Goal: Information Seeking & Learning: Learn about a topic

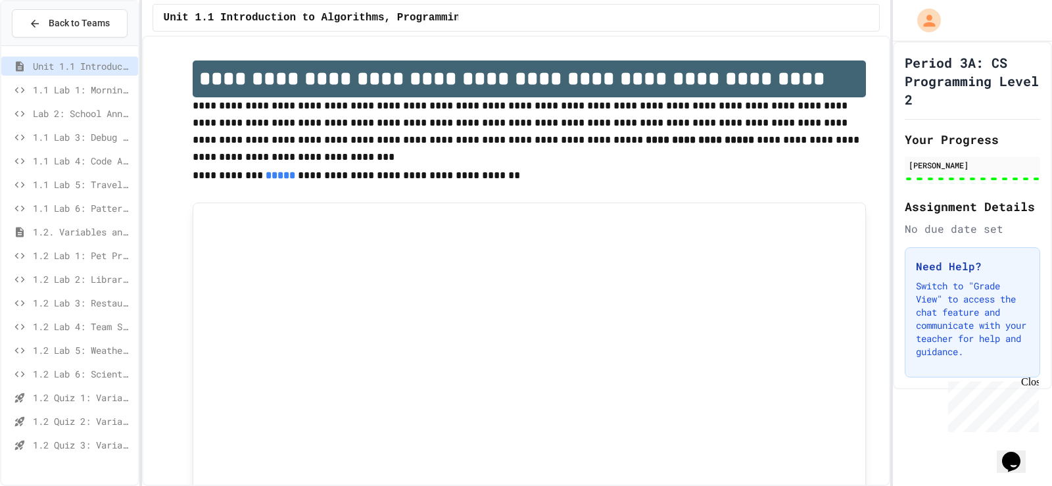
click at [74, 229] on span "1.2. Variables and Data Types" at bounding box center [83, 232] width 100 height 14
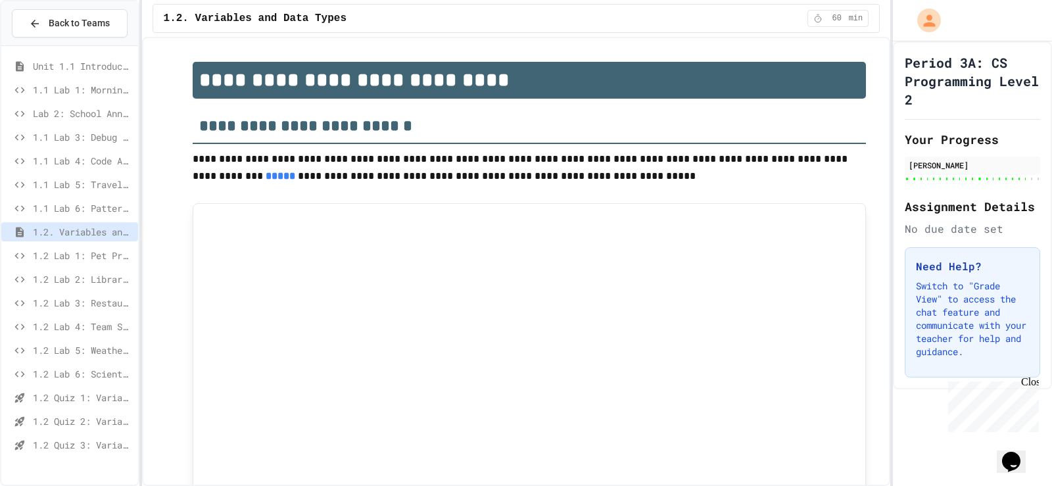
type input "***"
type input "*"
type input "***"
type input "********"
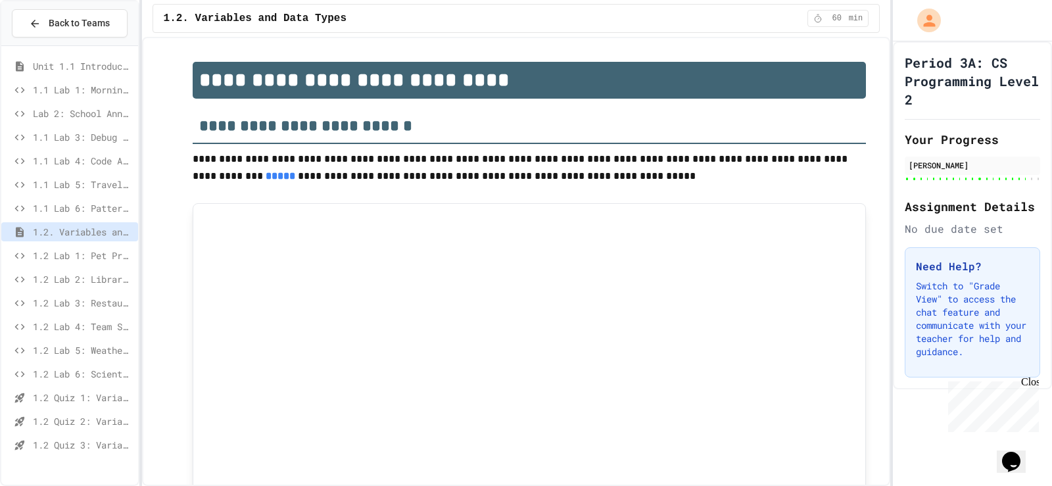
type input "******"
click at [78, 253] on span "1.2 Lab 1: Pet Profile Fix" at bounding box center [83, 256] width 100 height 14
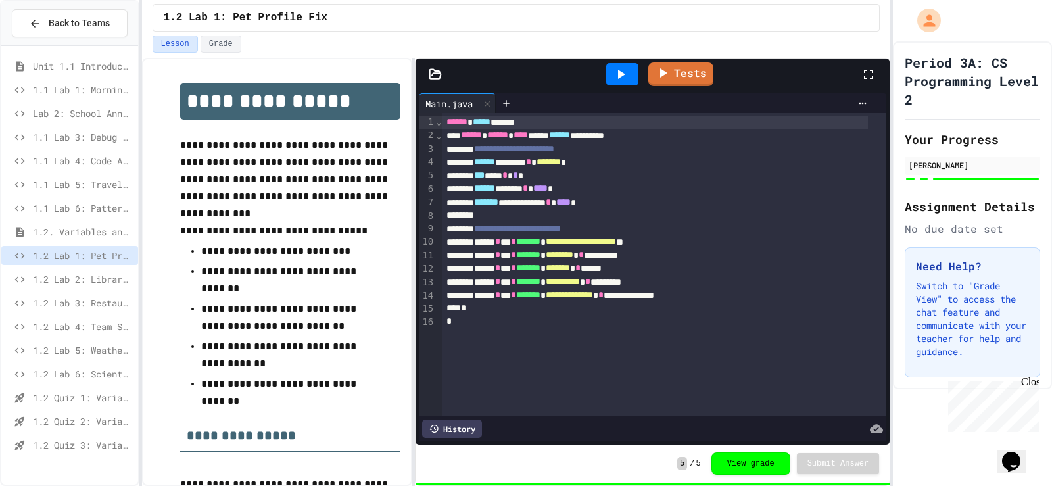
click at [68, 283] on span "1.2 Lab 2: Library Card Creator" at bounding box center [83, 279] width 100 height 14
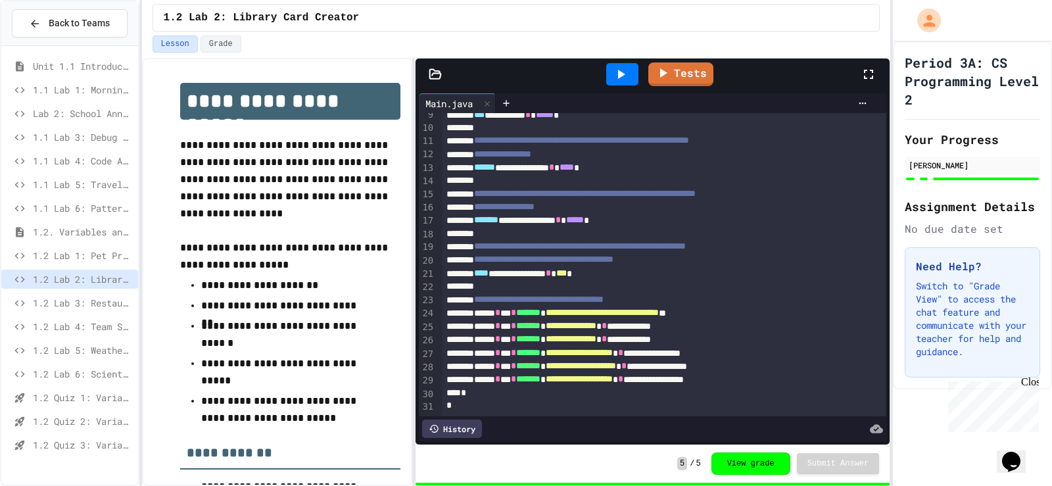
scroll to position [133, 0]
click at [72, 297] on span "1.2 Lab 3: Restaurant Order System" at bounding box center [83, 303] width 100 height 14
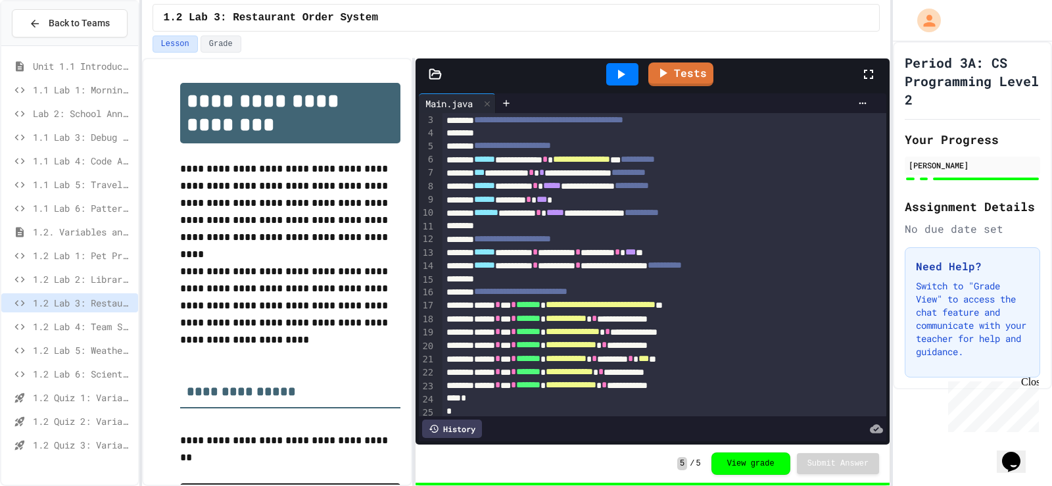
scroll to position [54, 0]
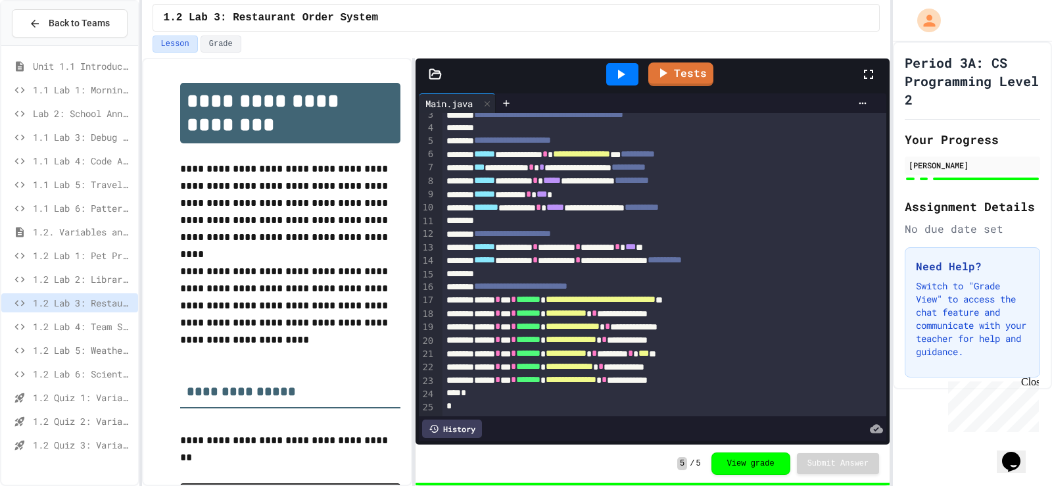
click at [65, 328] on span "1.2 Lab 4: Team Stats Calculator" at bounding box center [83, 327] width 100 height 14
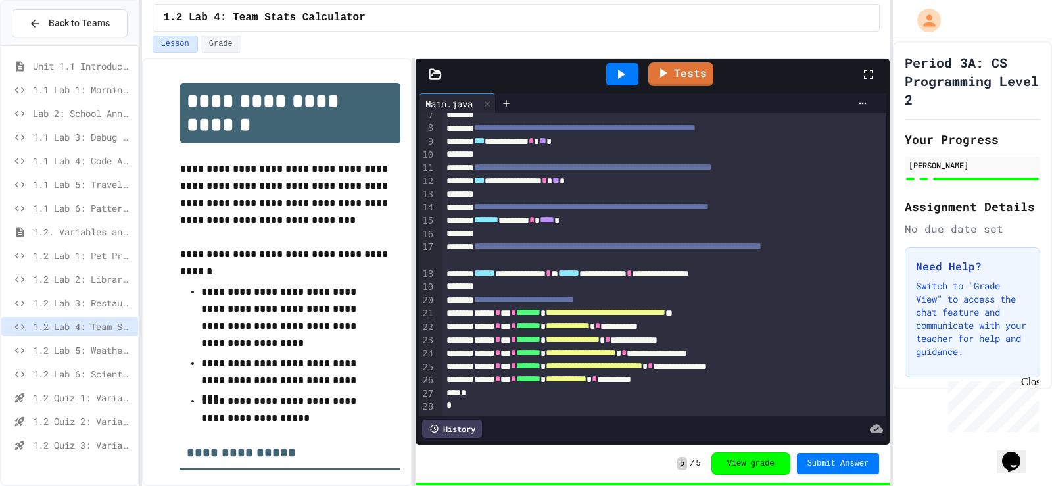
scroll to position [120, 0]
click at [76, 348] on span "1.2 Lab 5: Weather Station Debugger" at bounding box center [83, 350] width 100 height 14
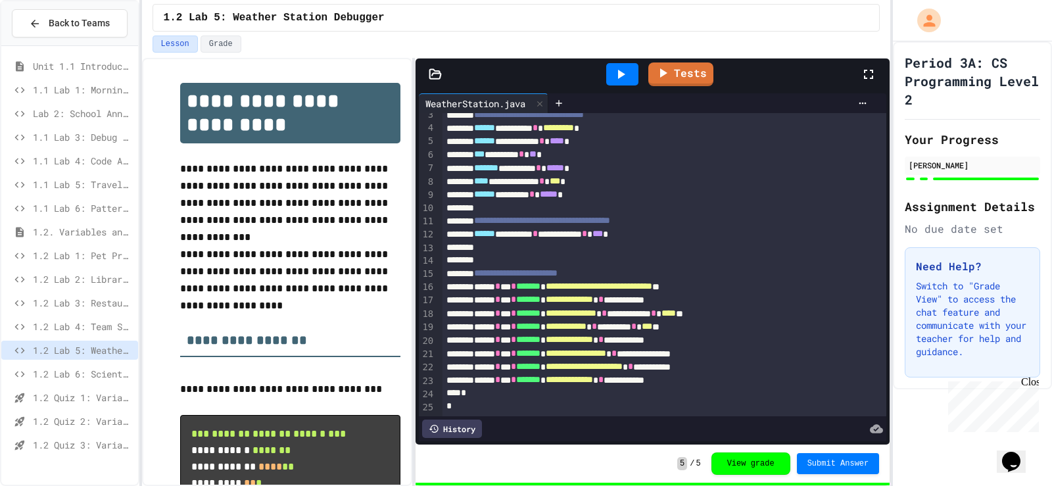
scroll to position [54, 0]
click at [69, 370] on span "1.2 Lab 6: Scientific Calculator" at bounding box center [83, 374] width 100 height 14
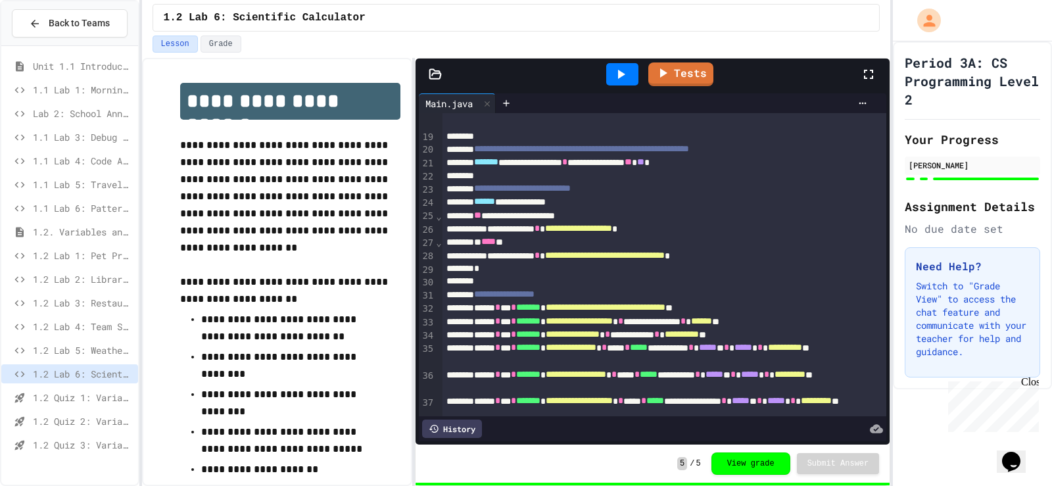
scroll to position [263, 0]
drag, startPoint x: 590, startPoint y: 229, endPoint x: 681, endPoint y: 230, distance: 90.7
click at [612, 230] on span "**********" at bounding box center [578, 228] width 67 height 9
drag, startPoint x: 686, startPoint y: 251, endPoint x: 686, endPoint y: 262, distance: 11.2
click at [686, 262] on div "**********" at bounding box center [650, 256] width 416 height 13
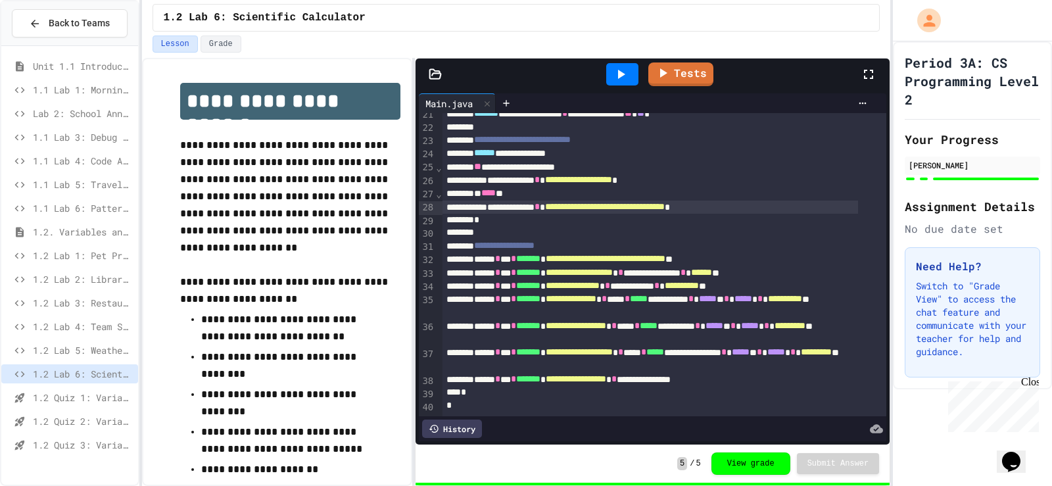
scroll to position [332, 0]
click at [99, 398] on span "1.2 Quiz 1: Variables and Data Types" at bounding box center [83, 398] width 100 height 14
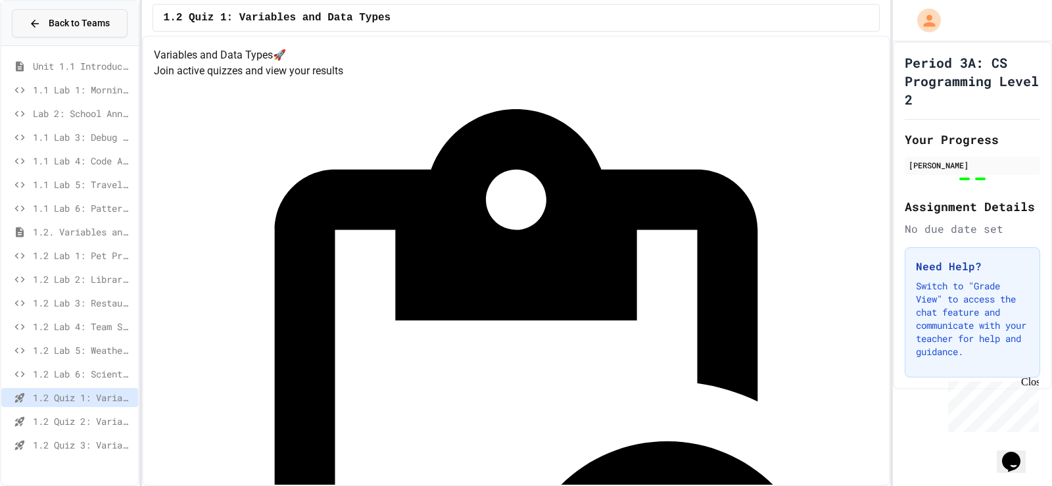
click at [74, 29] on span "Back to Teams" at bounding box center [79, 23] width 61 height 14
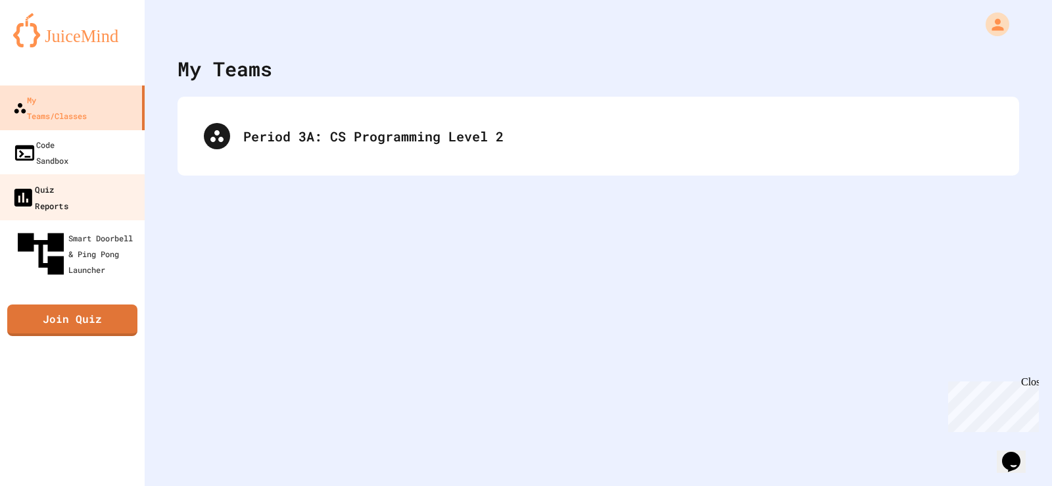
click at [68, 181] on div "Quiz Reports" at bounding box center [39, 197] width 57 height 32
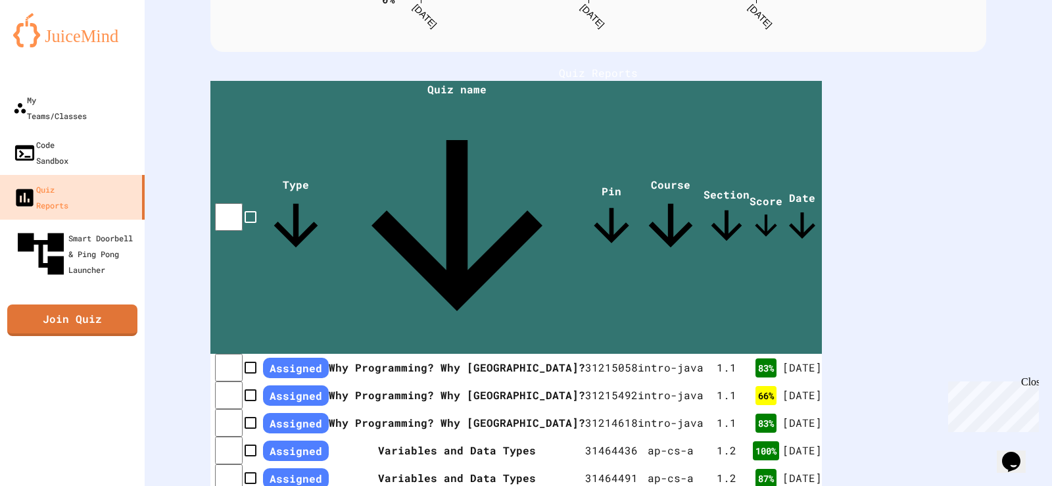
scroll to position [273, 0]
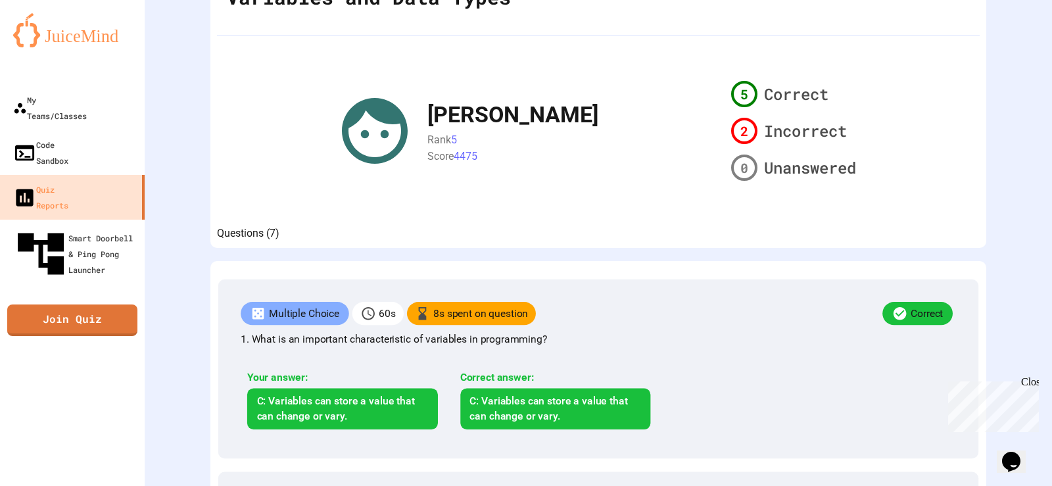
scroll to position [66, 0]
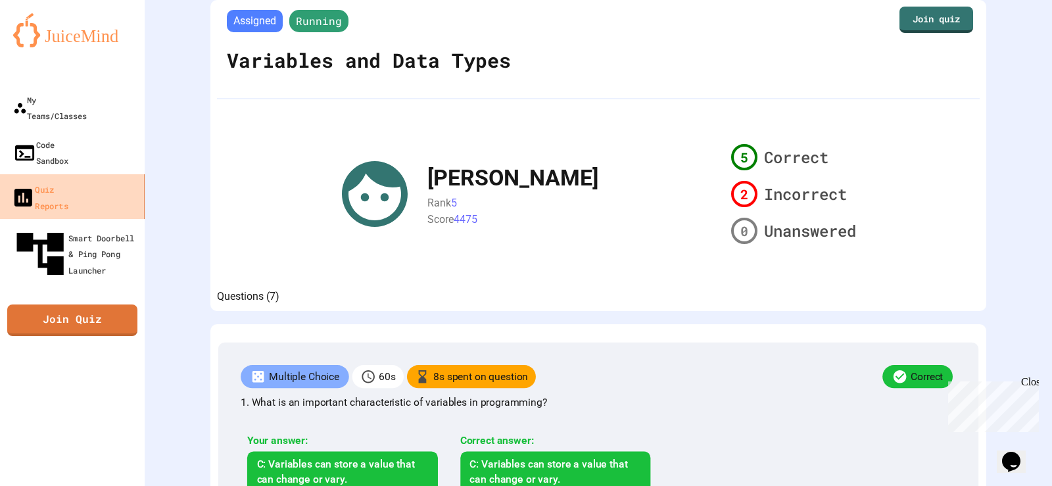
click at [112, 174] on link "Quiz Reports" at bounding box center [72, 197] width 149 height 46
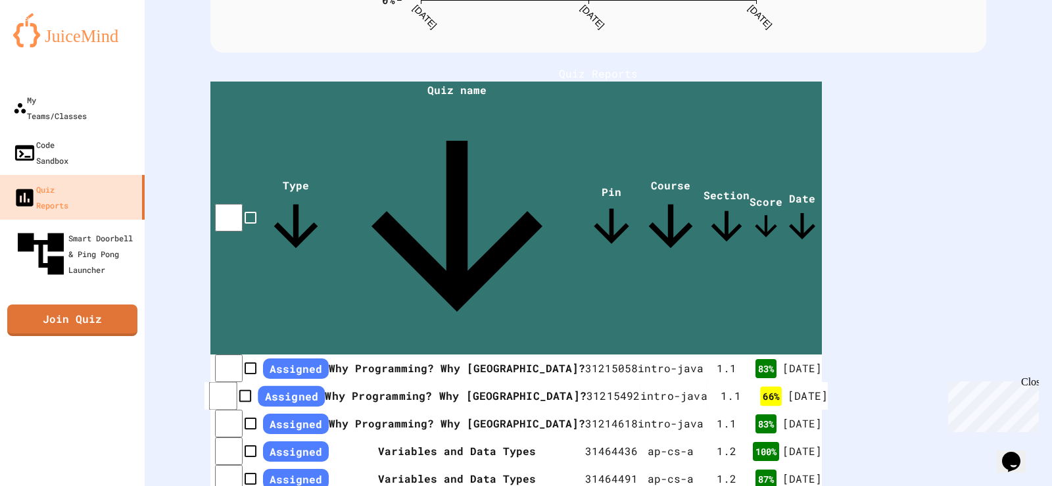
scroll to position [283, 0]
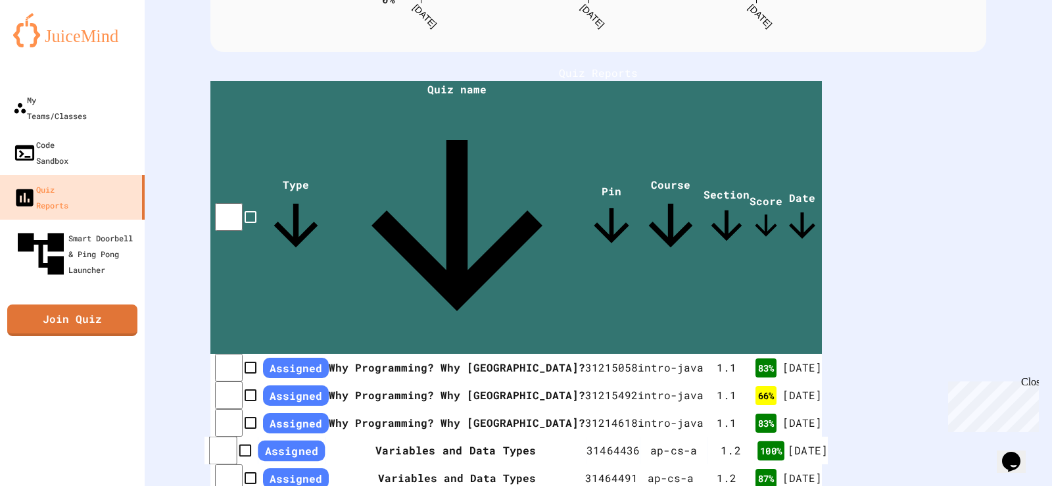
click at [421, 437] on th "Variables and Data Types" at bounding box center [456, 451] width 262 height 28
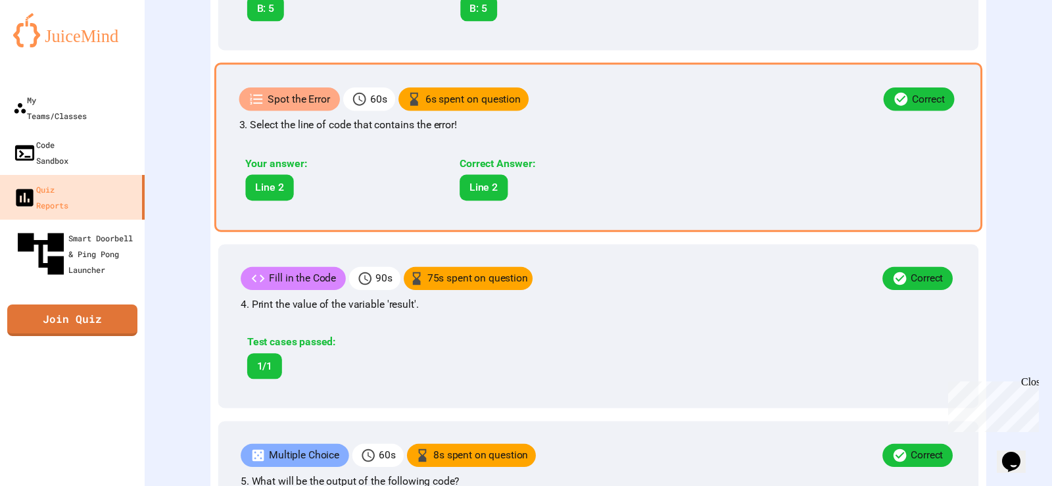
scroll to position [778, 0]
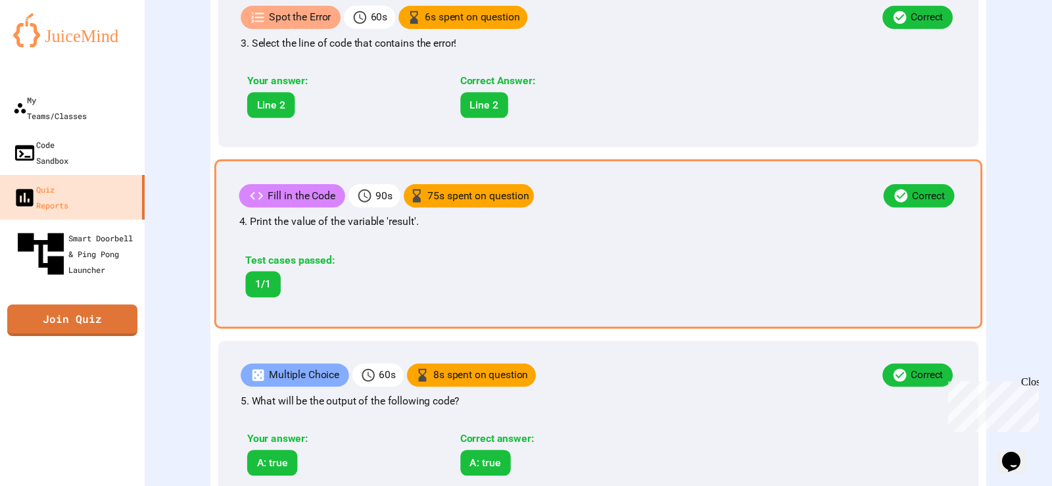
click at [434, 268] on div "Test cases passed:" at bounding box center [343, 260] width 196 height 16
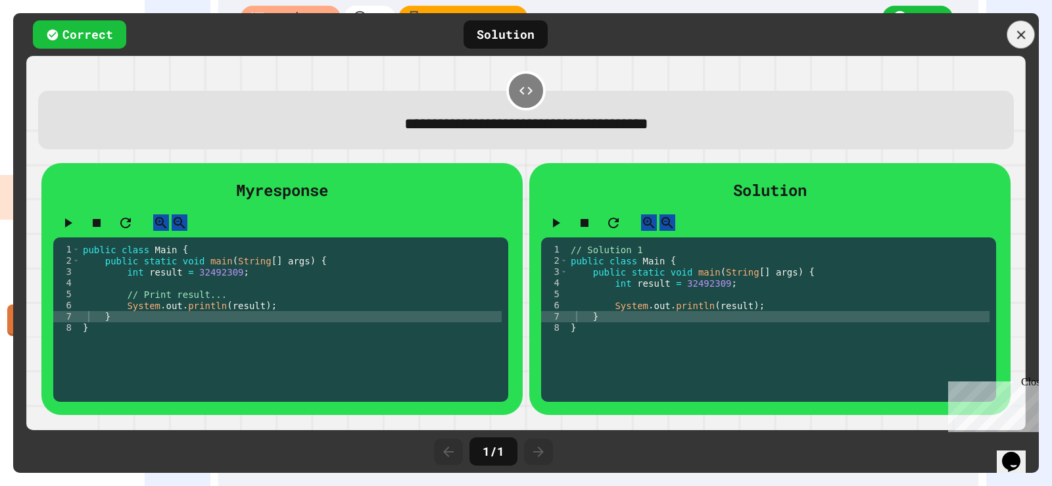
click at [1015, 25] on div at bounding box center [1021, 35] width 28 height 28
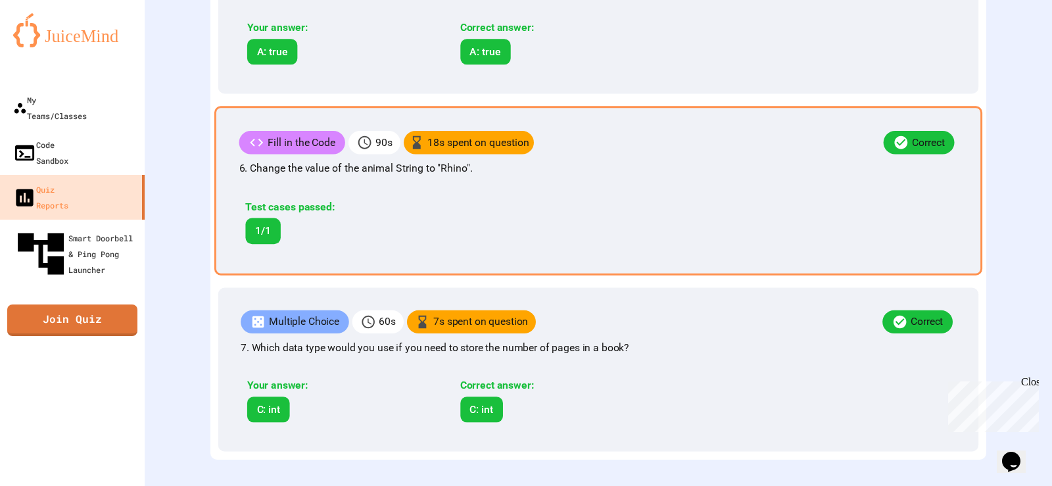
scroll to position [1239, 0]
click at [575, 236] on div "Test cases passed: 1/1" at bounding box center [454, 218] width 431 height 64
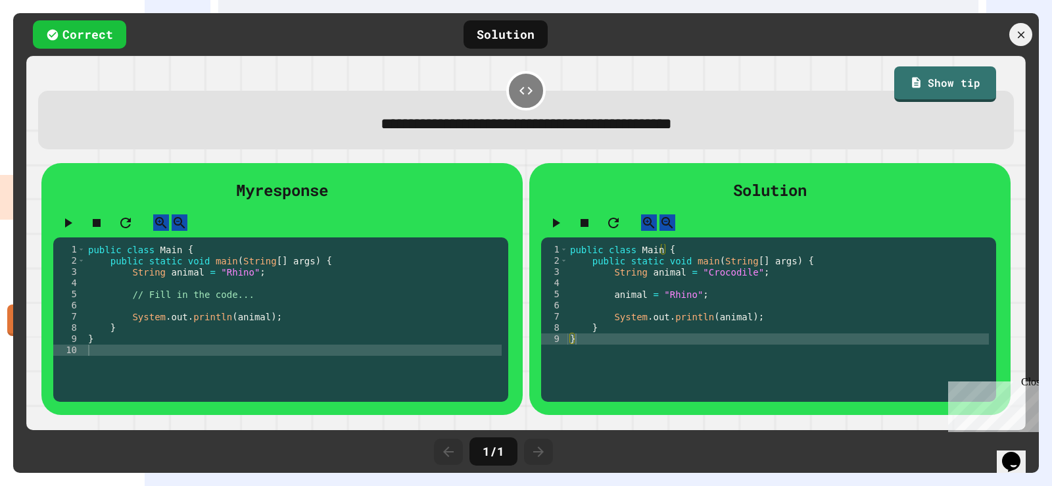
scroll to position [1235, 0]
click at [1018, 26] on div at bounding box center [1021, 35] width 28 height 28
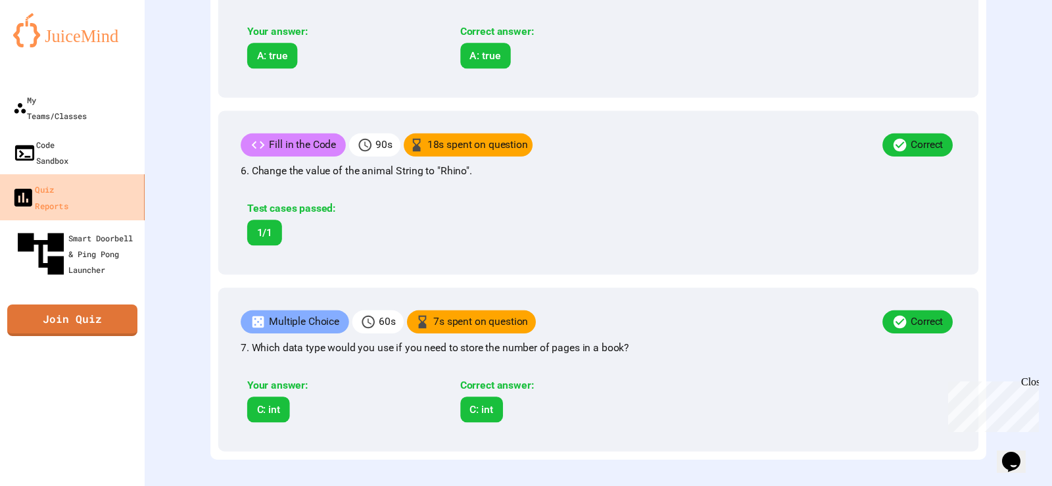
click at [116, 174] on link "Quiz Reports" at bounding box center [72, 197] width 149 height 46
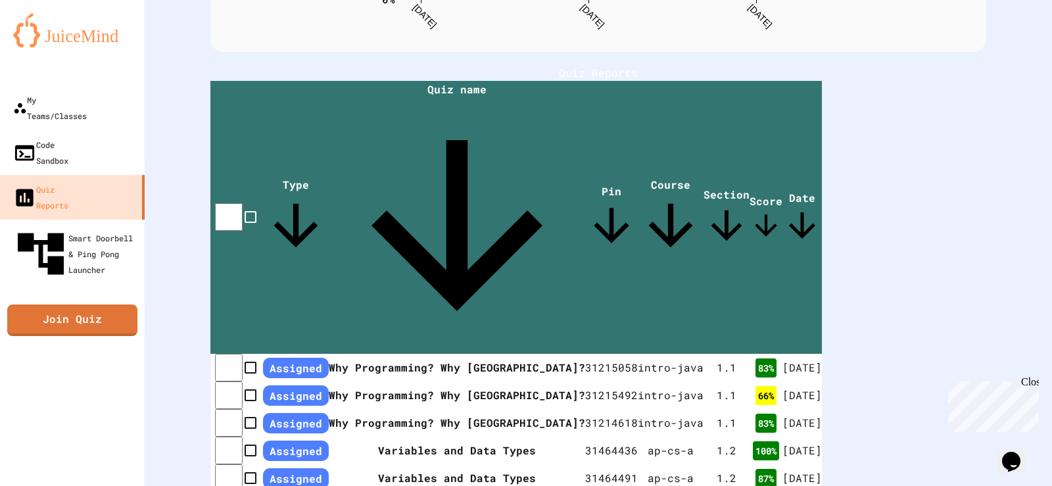
scroll to position [283, 0]
click at [404, 464] on th "Variables and Data Types" at bounding box center [456, 478] width 262 height 28
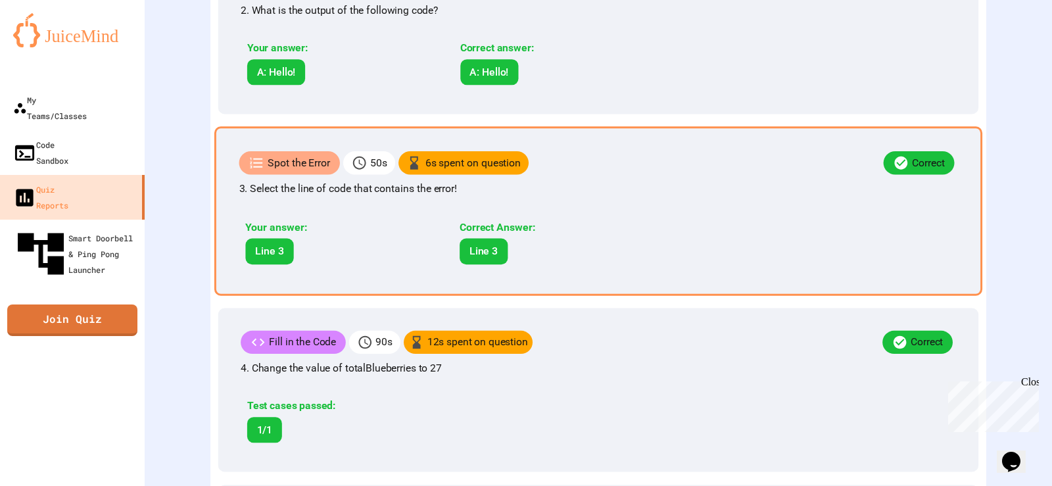
scroll to position [657, 0]
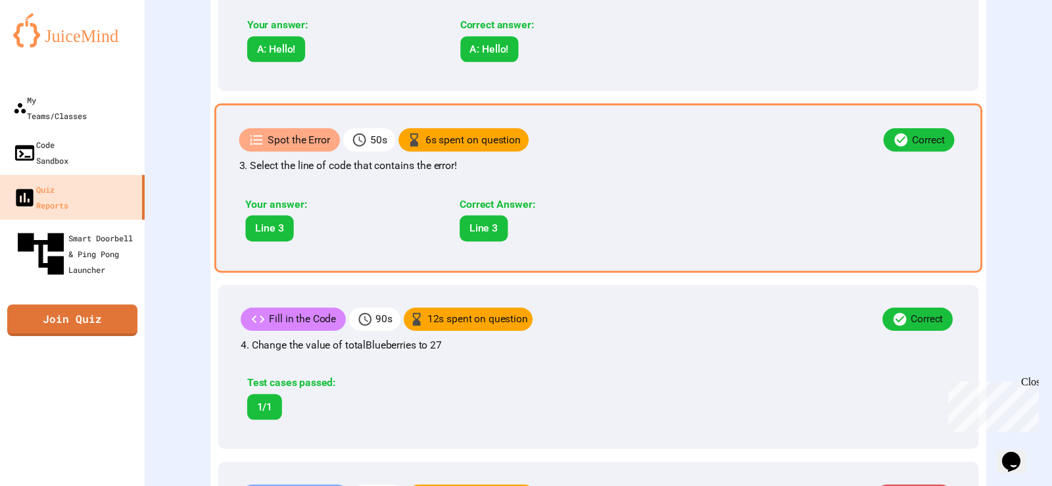
click at [588, 212] on div "Correct Answer:" at bounding box center [555, 205] width 191 height 16
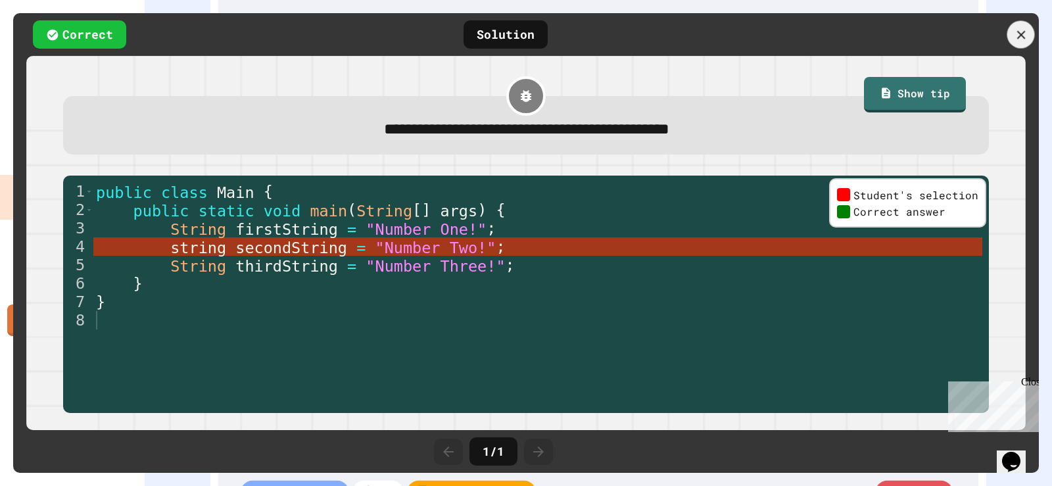
click at [1020, 28] on icon at bounding box center [1021, 35] width 14 height 14
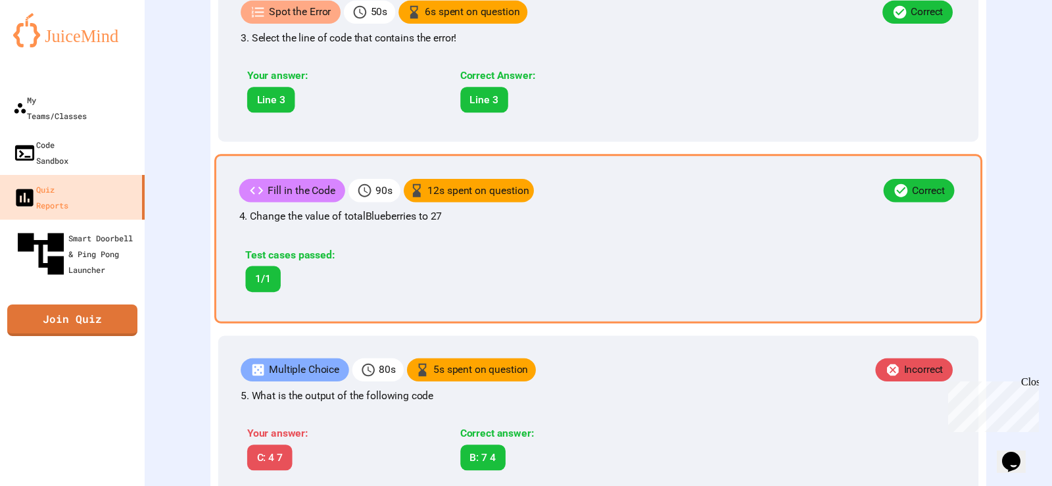
scroll to position [855, 0]
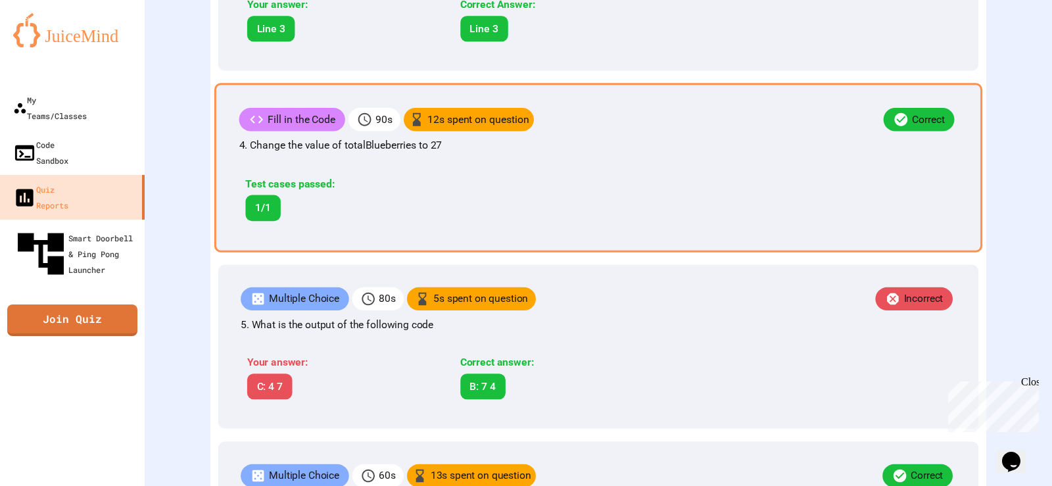
click at [636, 203] on div "Test cases passed: 1/1" at bounding box center [454, 195] width 431 height 64
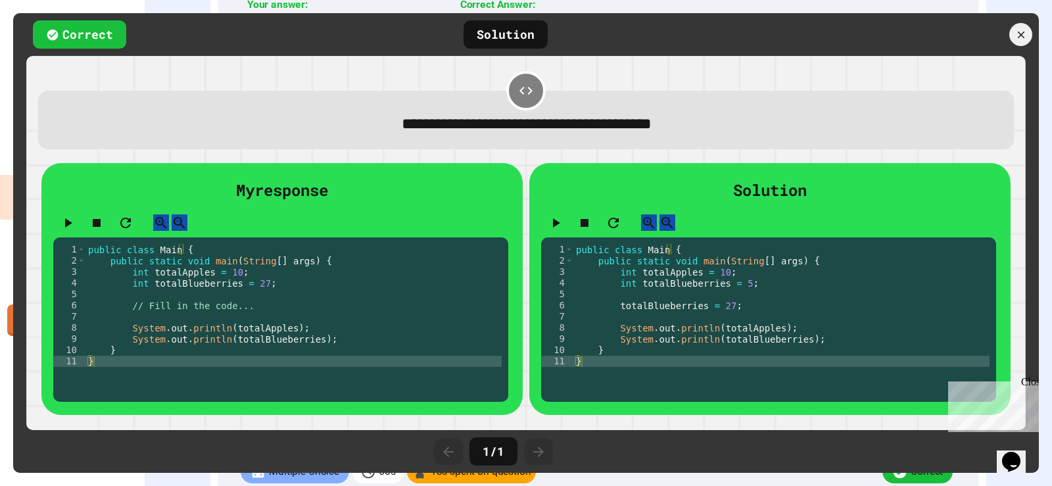
click at [1034, 36] on div at bounding box center [966, 34] width 145 height 23
click at [1022, 32] on icon at bounding box center [1021, 35] width 14 height 14
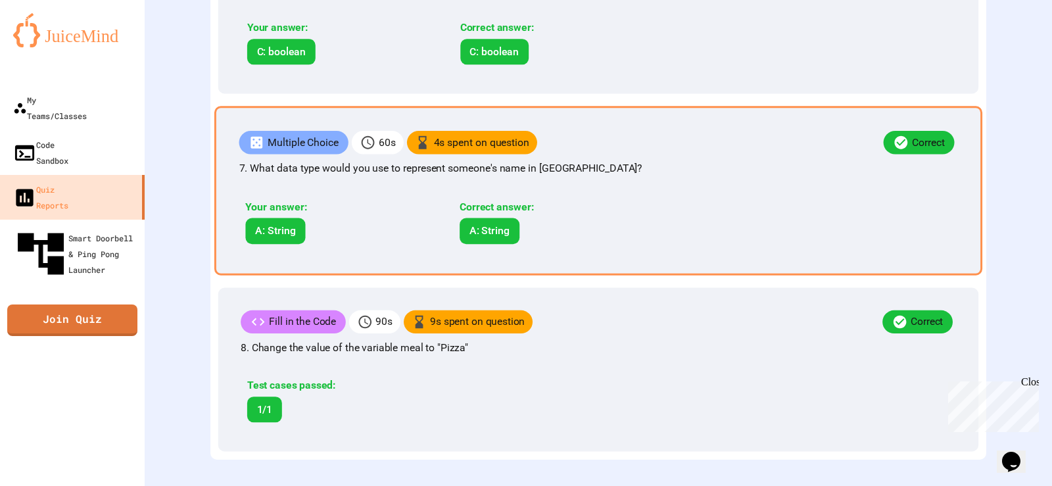
scroll to position [1420, 0]
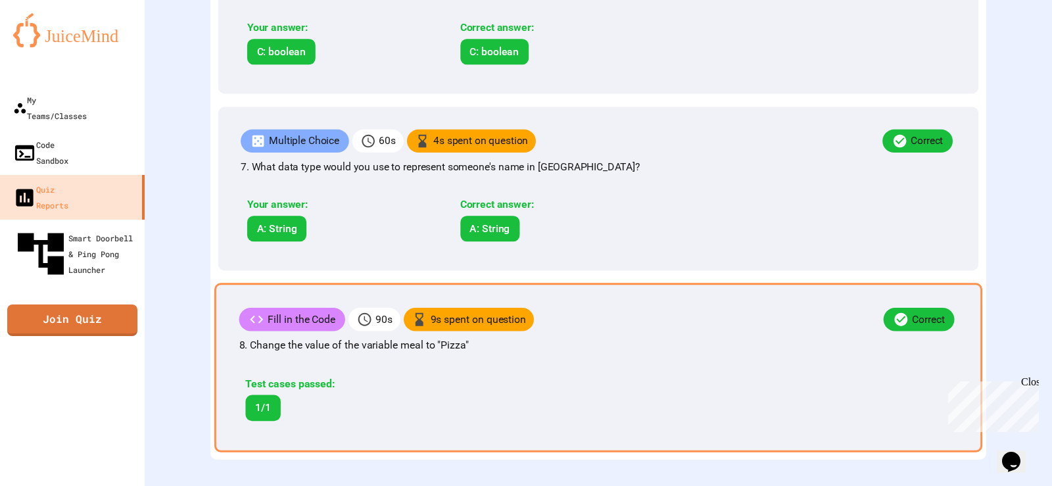
click at [649, 319] on div "Correct" at bounding box center [745, 321] width 423 height 27
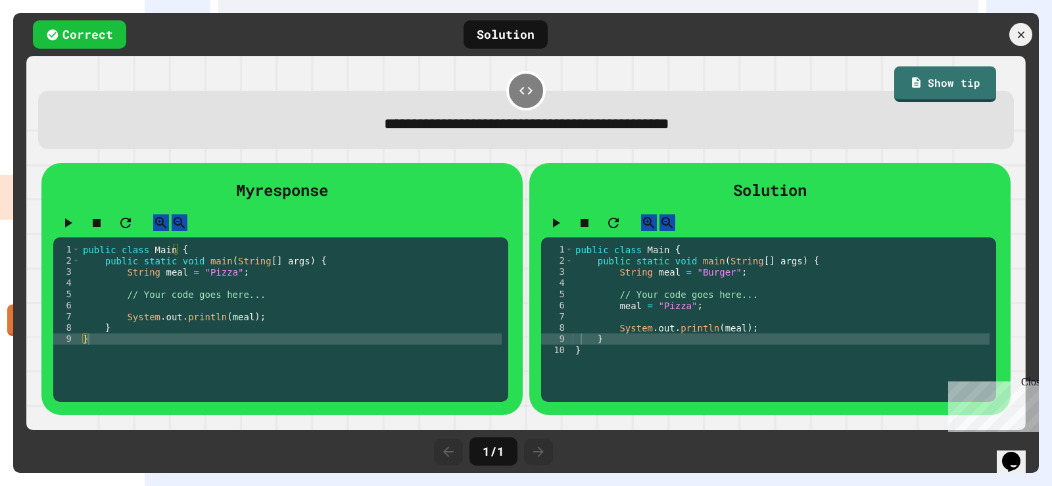
scroll to position [1416, 0]
click at [1022, 35] on icon at bounding box center [1020, 34] width 9 height 9
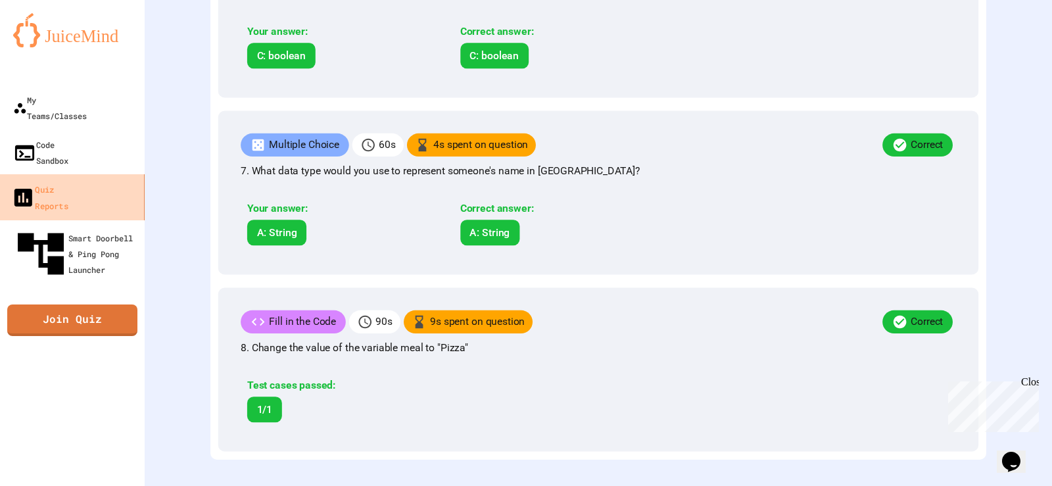
click at [68, 181] on div "Quiz Reports" at bounding box center [39, 197] width 57 height 32
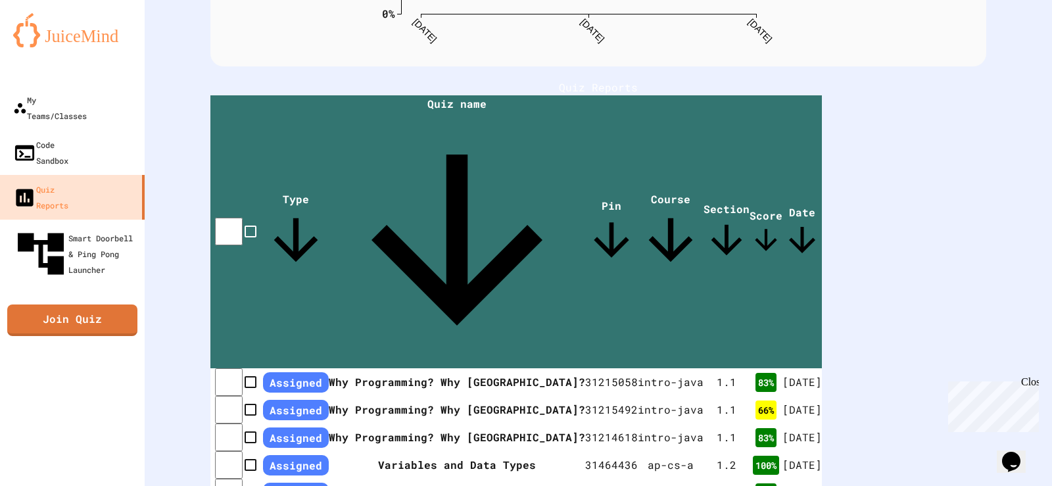
scroll to position [273, 0]
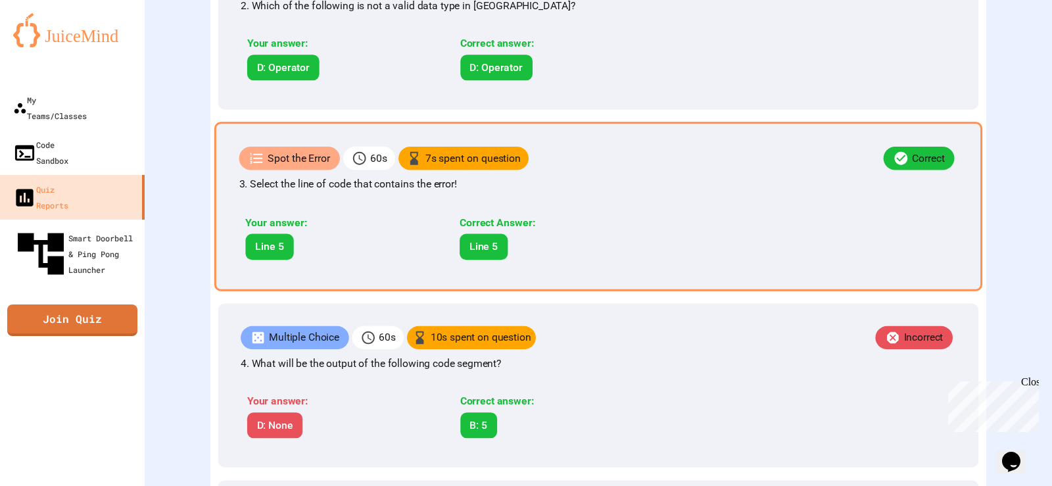
scroll to position [654, 0]
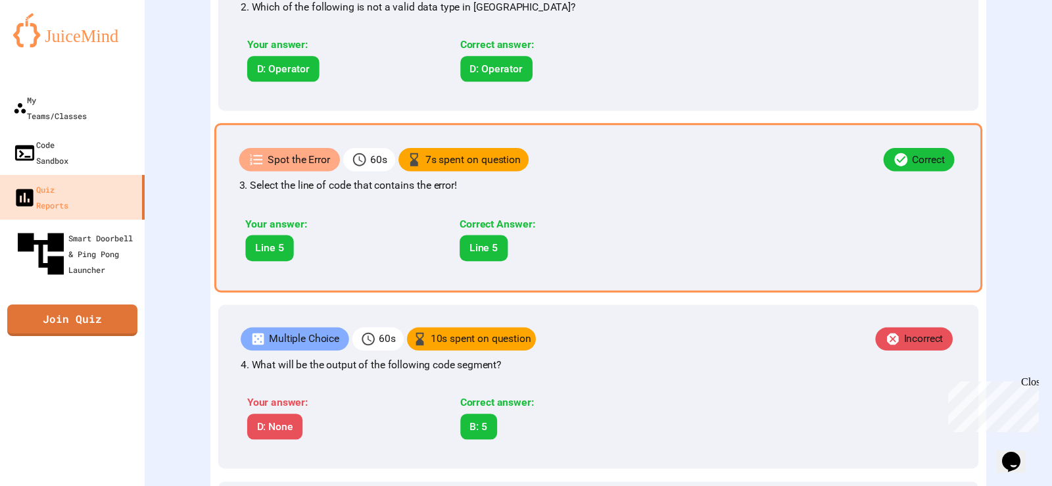
click at [678, 224] on div "Spot the Error 60 s 7 s spent on question Correct 3. Select the line of code th…" at bounding box center [598, 207] width 768 height 169
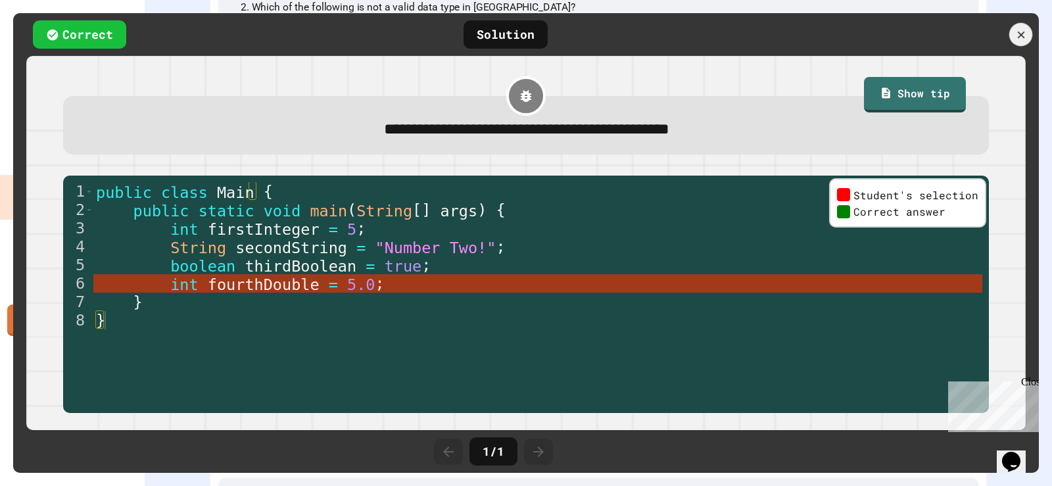
click at [1019, 26] on div at bounding box center [1020, 34] width 23 height 23
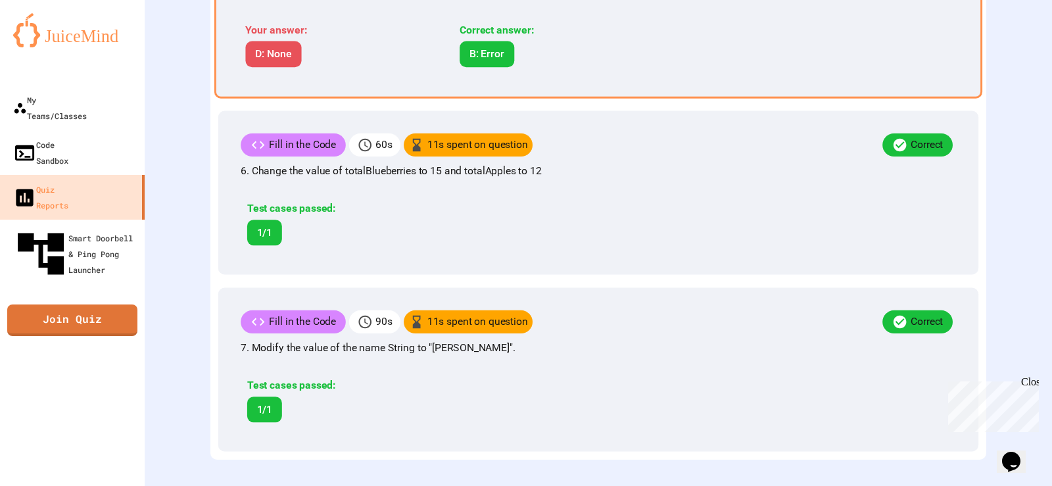
scroll to position [1245, 0]
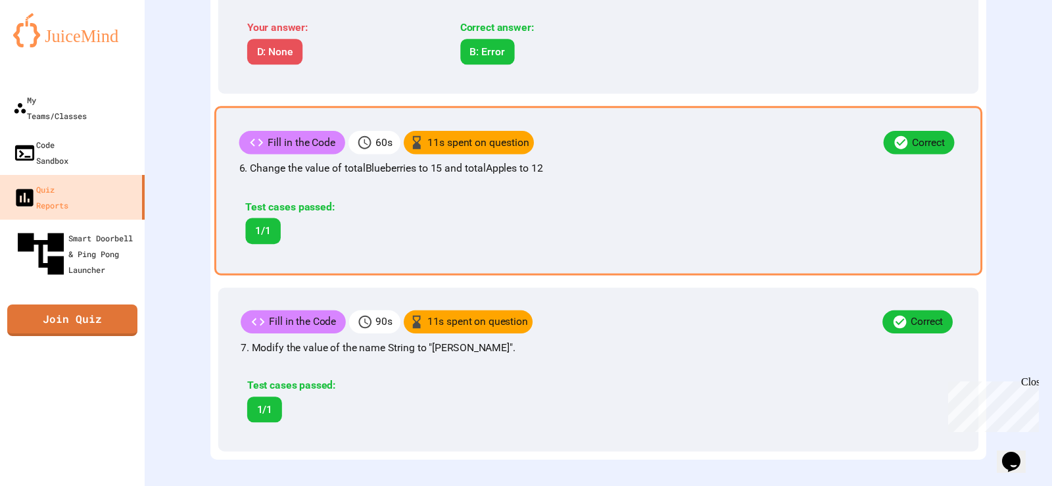
click at [385, 226] on div "Test cases passed: 1/1" at bounding box center [343, 221] width 209 height 45
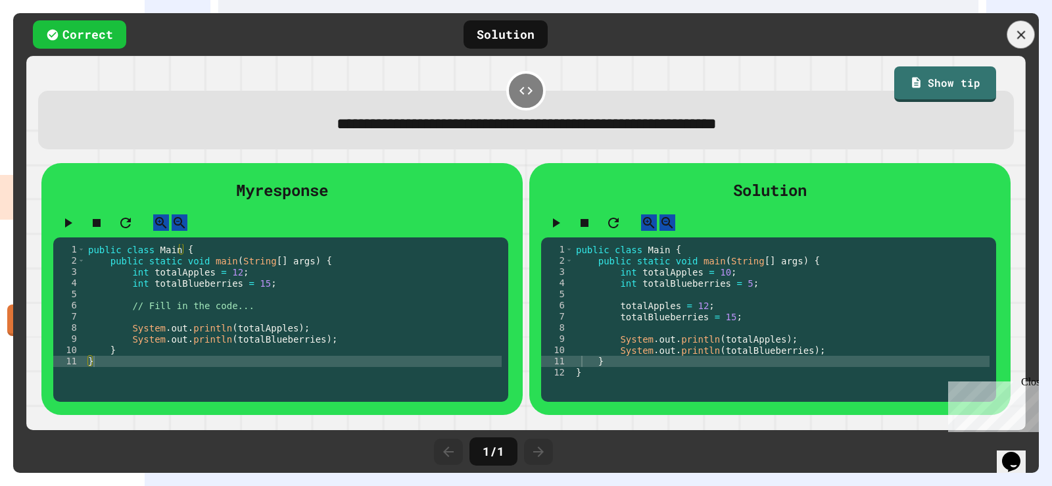
click at [1013, 28] on div at bounding box center [1021, 35] width 28 height 28
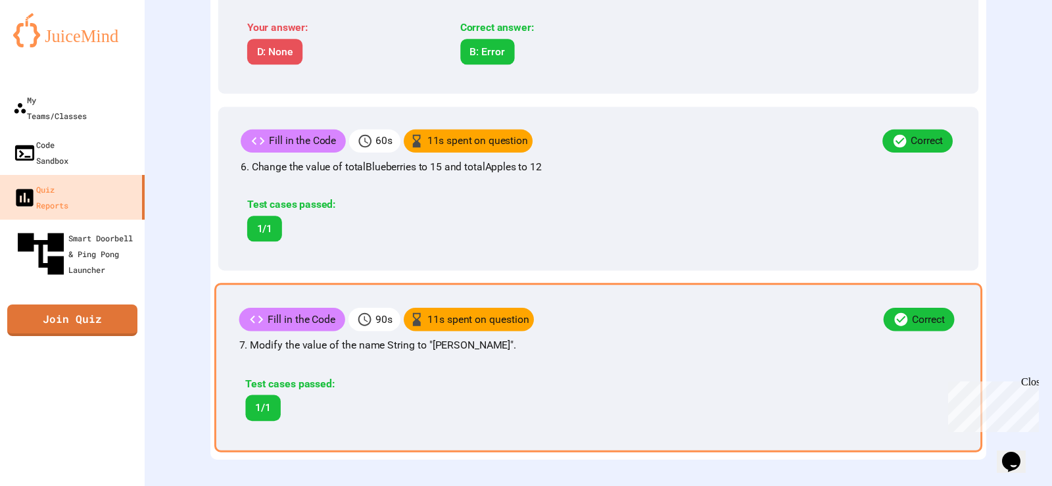
click at [645, 337] on p "7. Modify the value of the name String to "[PERSON_NAME]"." at bounding box center [598, 345] width 719 height 16
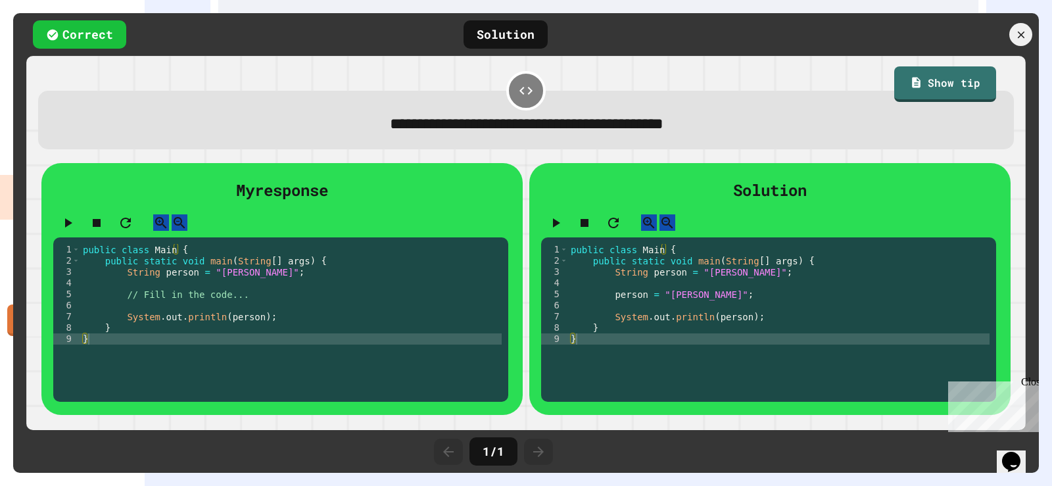
scroll to position [1251, 0]
click at [1023, 28] on icon at bounding box center [1020, 34] width 13 height 13
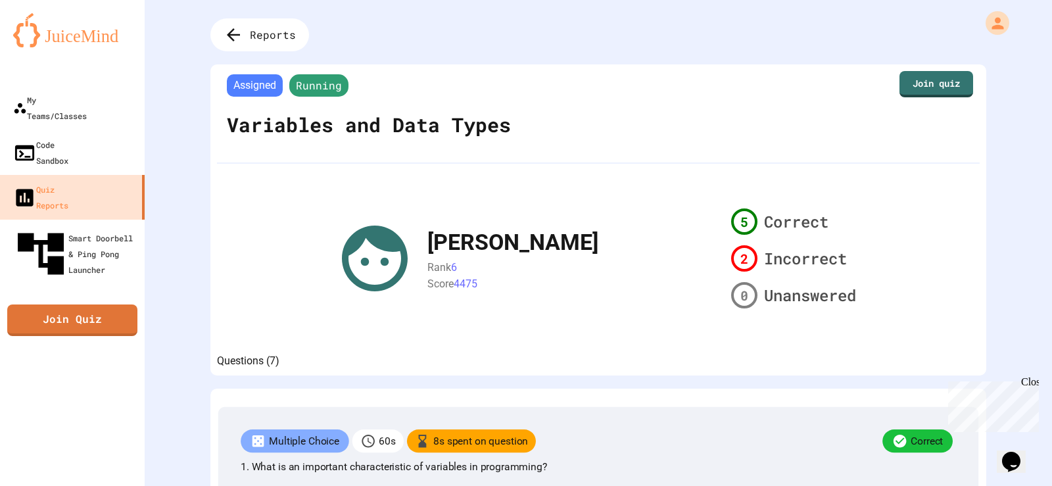
scroll to position [0, 0]
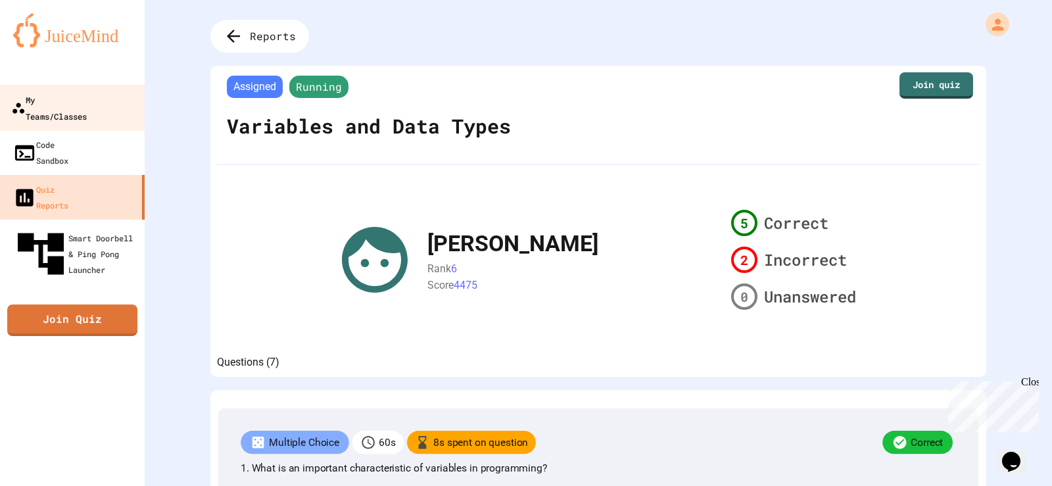
click at [66, 102] on div "My Teams/Classes" at bounding box center [49, 107] width 76 height 32
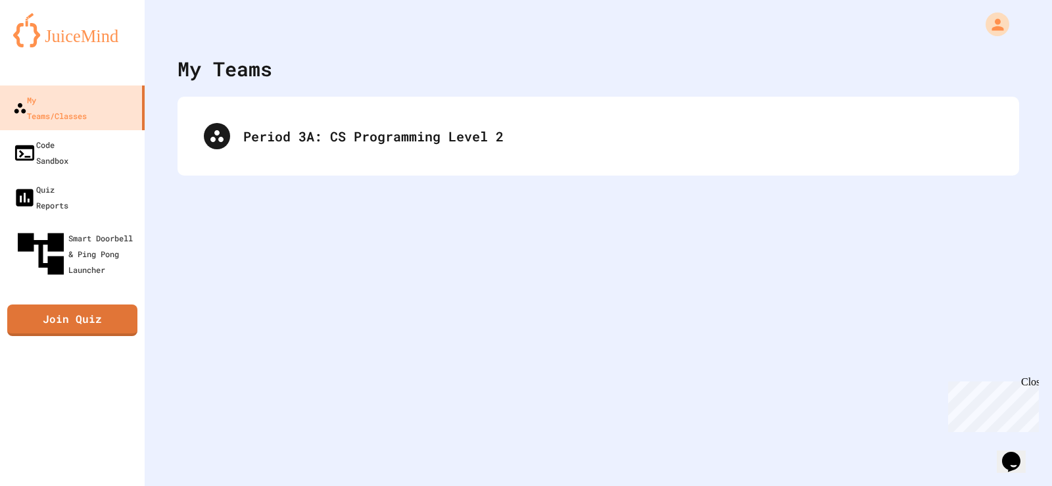
click at [383, 165] on div "Period 3A: CS Programming Level 2" at bounding box center [599, 136] width 842 height 79
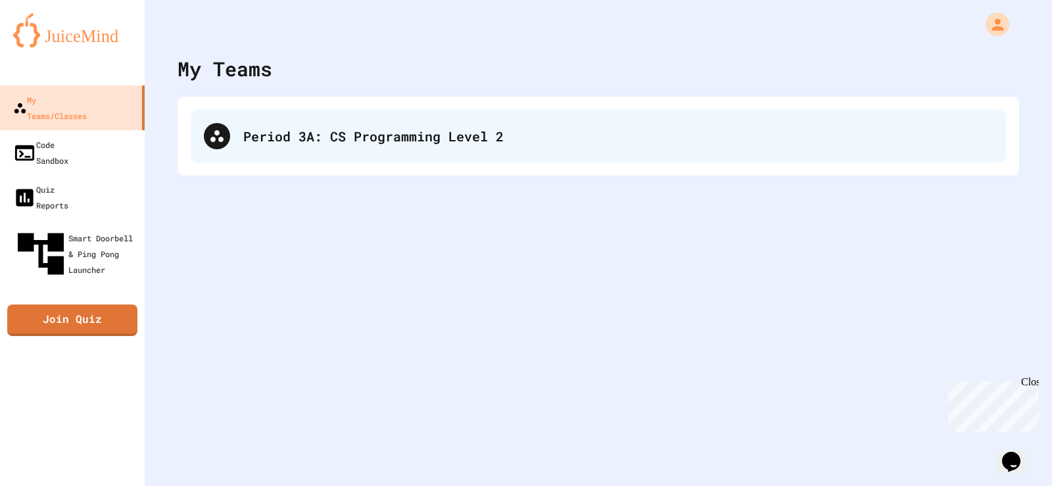
click at [373, 139] on div "Period 3A: CS Programming Level 2" at bounding box center [618, 136] width 750 height 20
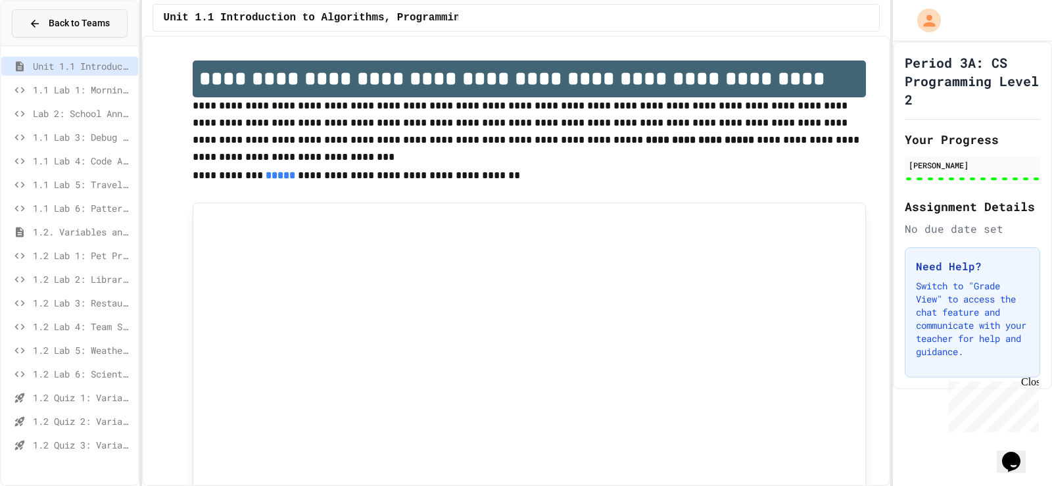
click at [88, 30] on span "Back to Teams" at bounding box center [79, 23] width 61 height 14
